Goal: Find specific page/section: Find specific page/section

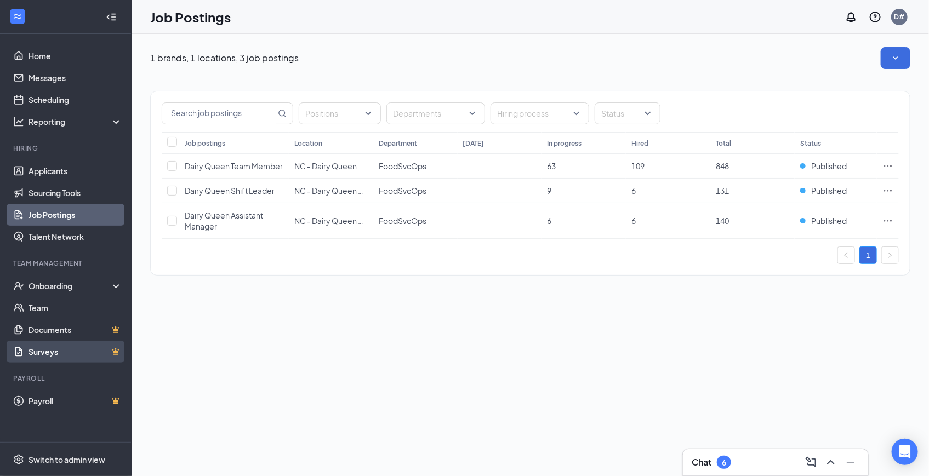
click at [59, 356] on link "Surveys" at bounding box center [76, 352] width 94 height 22
